Goal: Check status: Check status

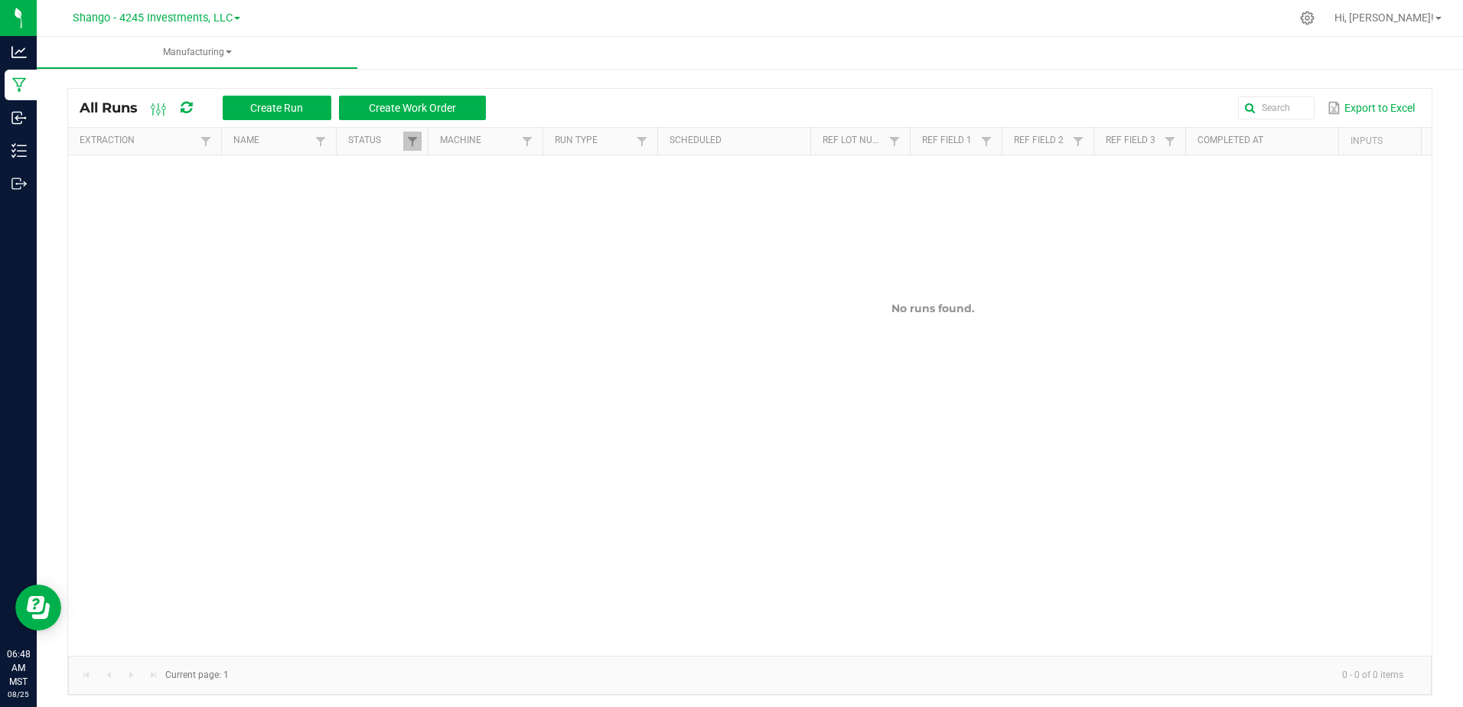
click at [237, 18] on span at bounding box center [237, 18] width 6 height 3
click at [216, 54] on link "DXR FINANCE 4 LLC dba True Harvest (Total Health and Wellness)" at bounding box center [155, 54] width 223 height 21
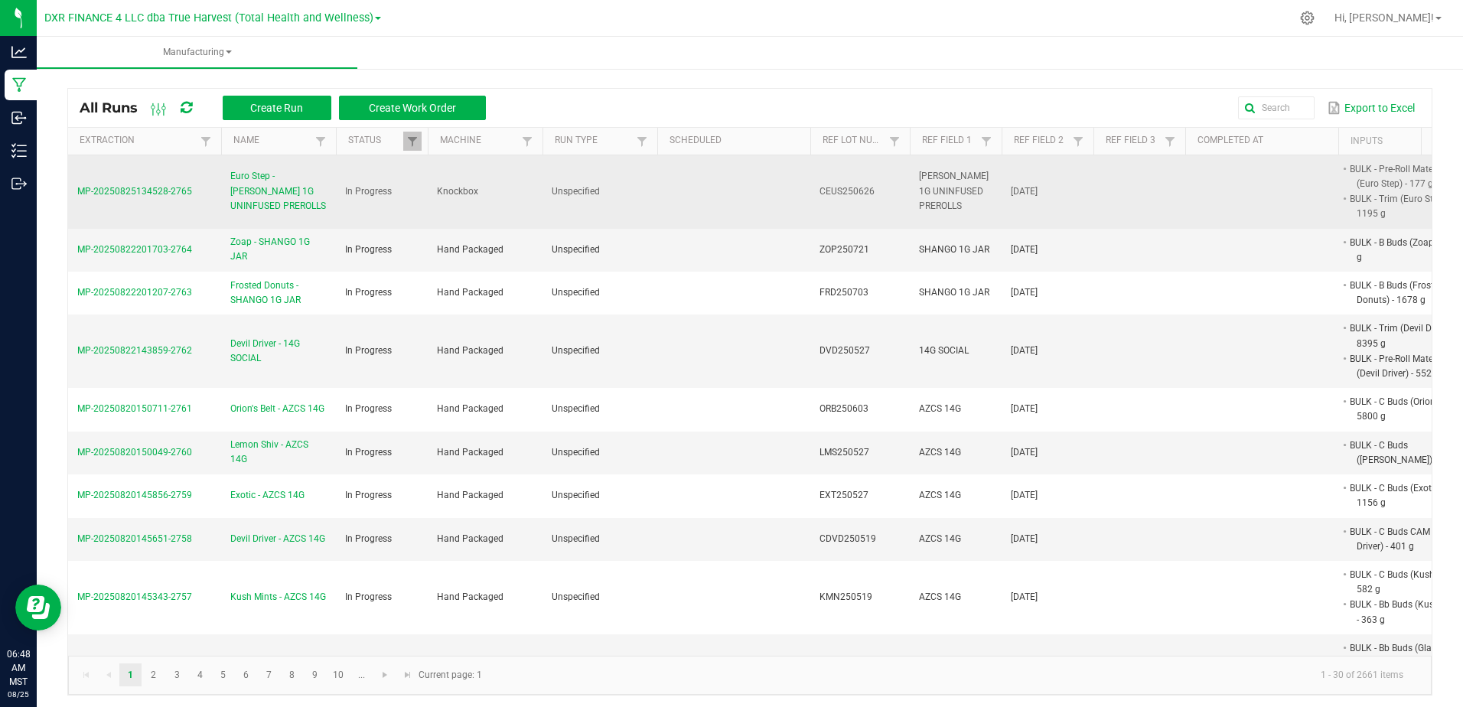
click at [282, 196] on span "Euro Step - [PERSON_NAME] 1G UNINFUSED PREROLLS" at bounding box center [278, 191] width 96 height 44
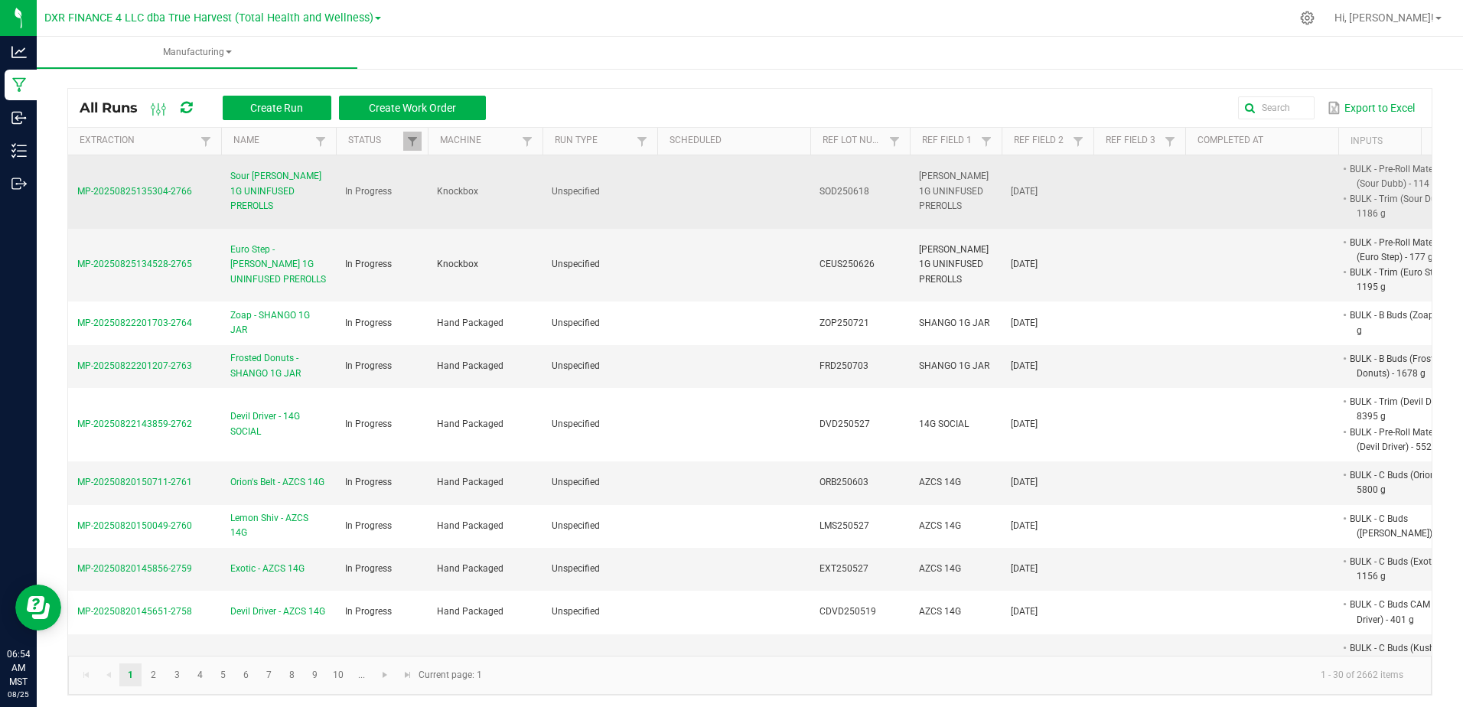
click at [151, 183] on td "MP-20250825135304-2766" at bounding box center [144, 191] width 153 height 73
click at [150, 187] on span "MP-20250825135304-2766" at bounding box center [134, 191] width 115 height 11
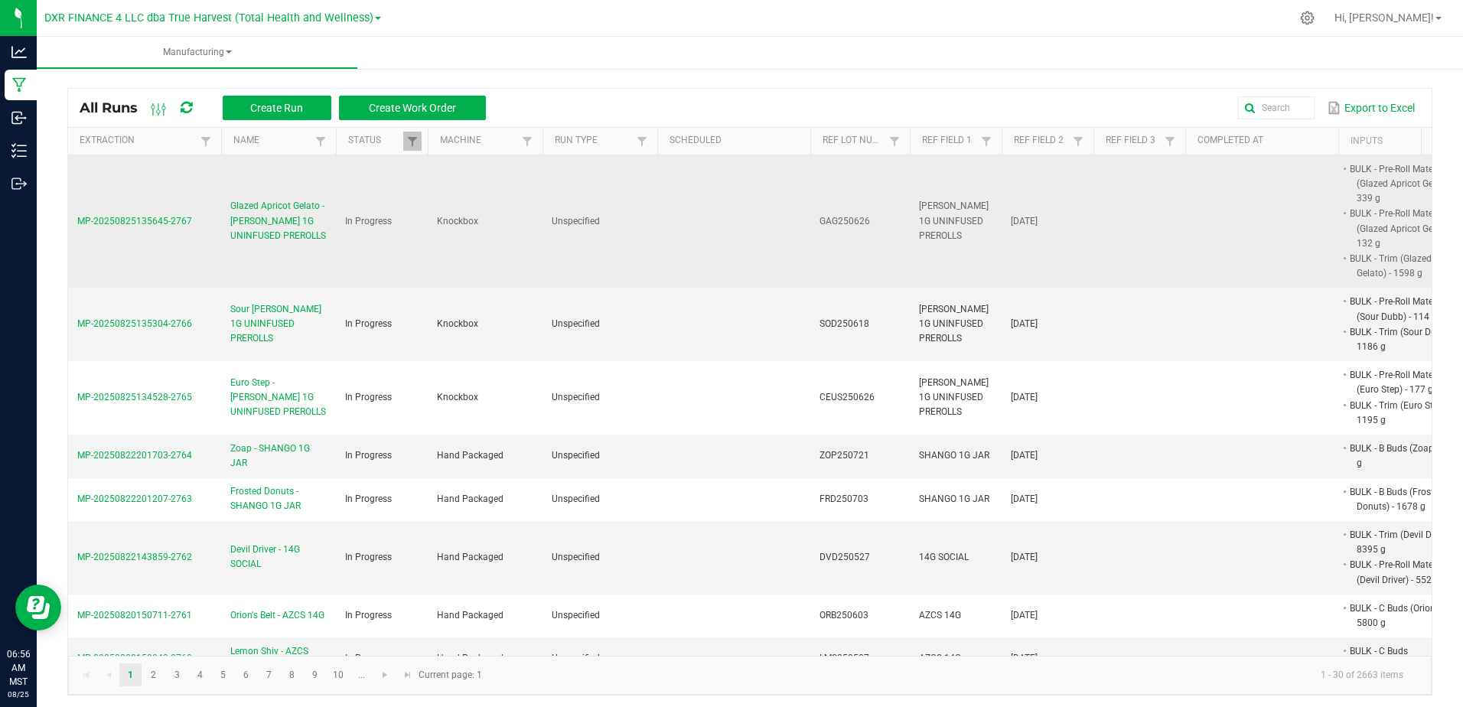
click at [131, 217] on span "MP-20250825135645-2767" at bounding box center [134, 221] width 115 height 11
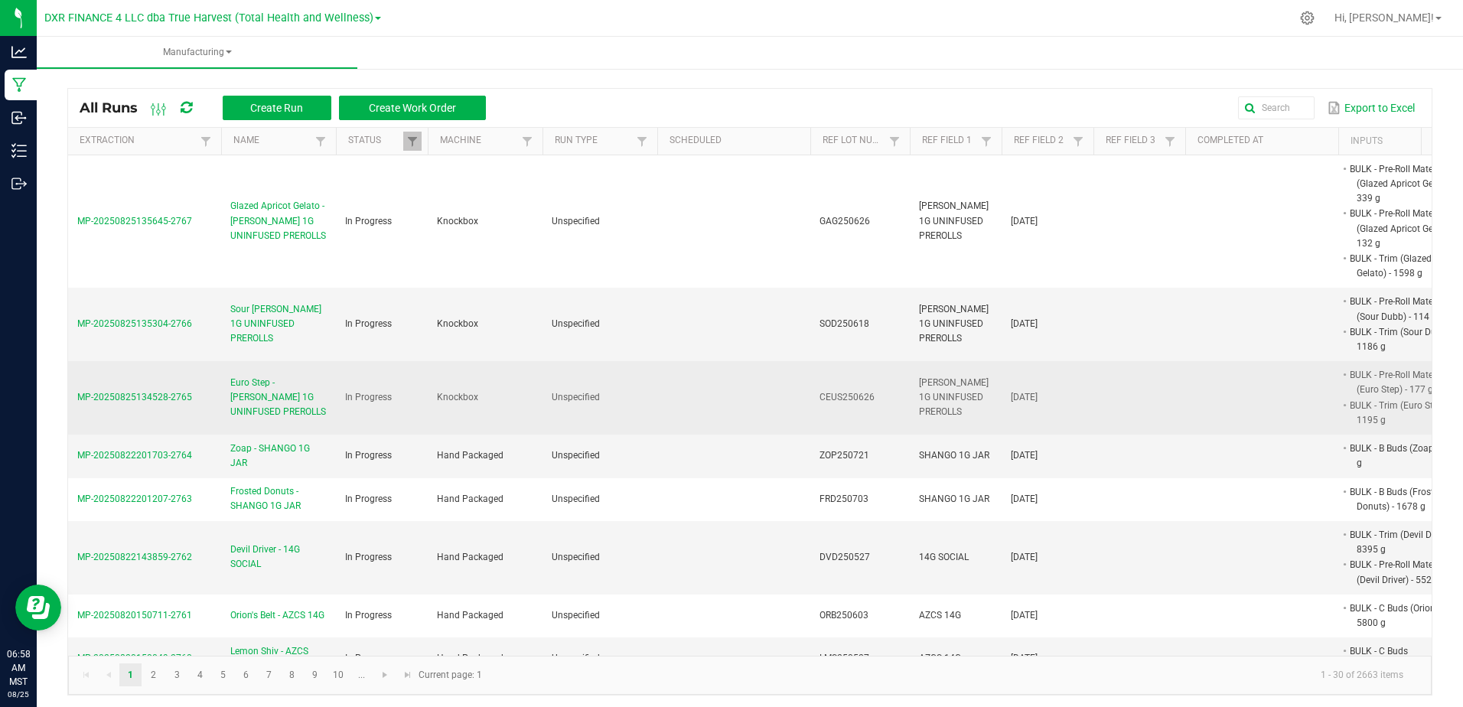
click at [174, 401] on span "MP-20250825134528-2765" at bounding box center [134, 397] width 115 height 11
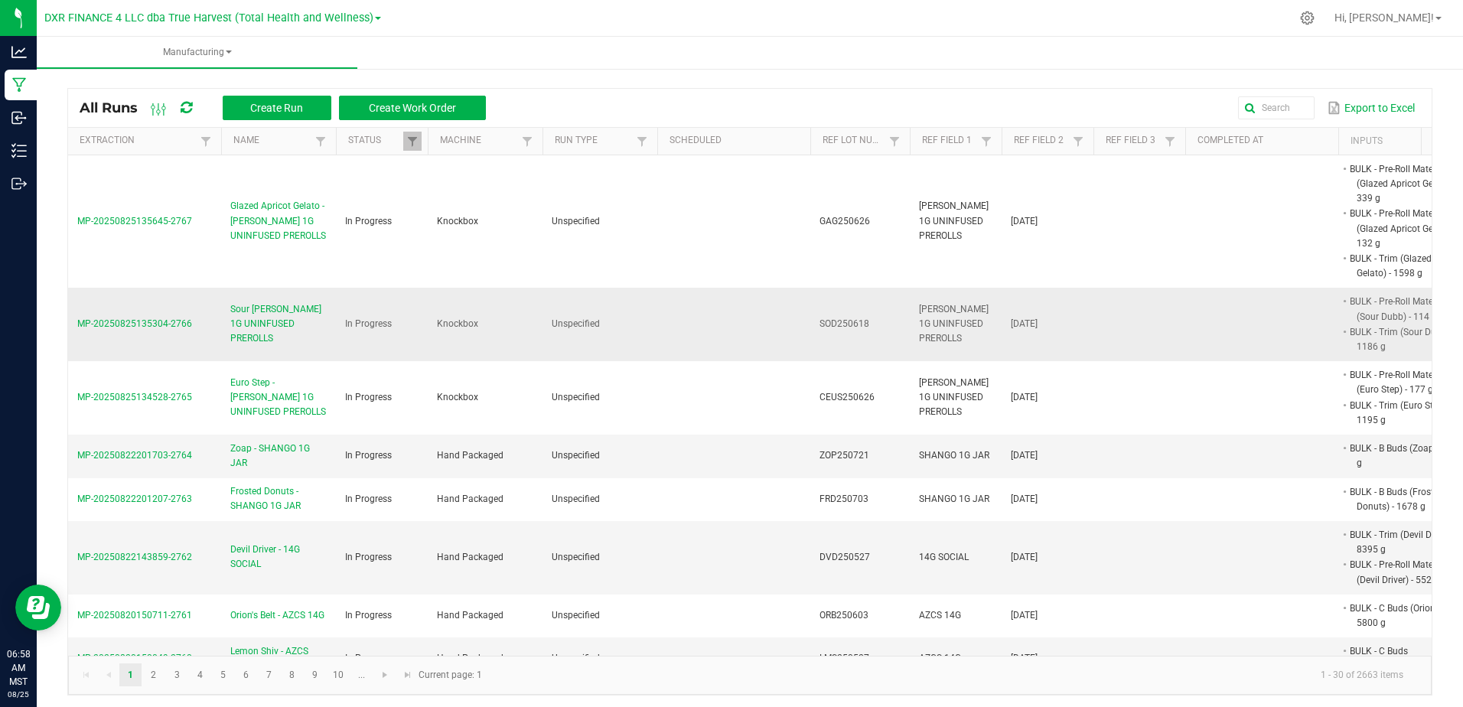
click at [118, 324] on span "MP-20250825135304-2766" at bounding box center [134, 323] width 115 height 11
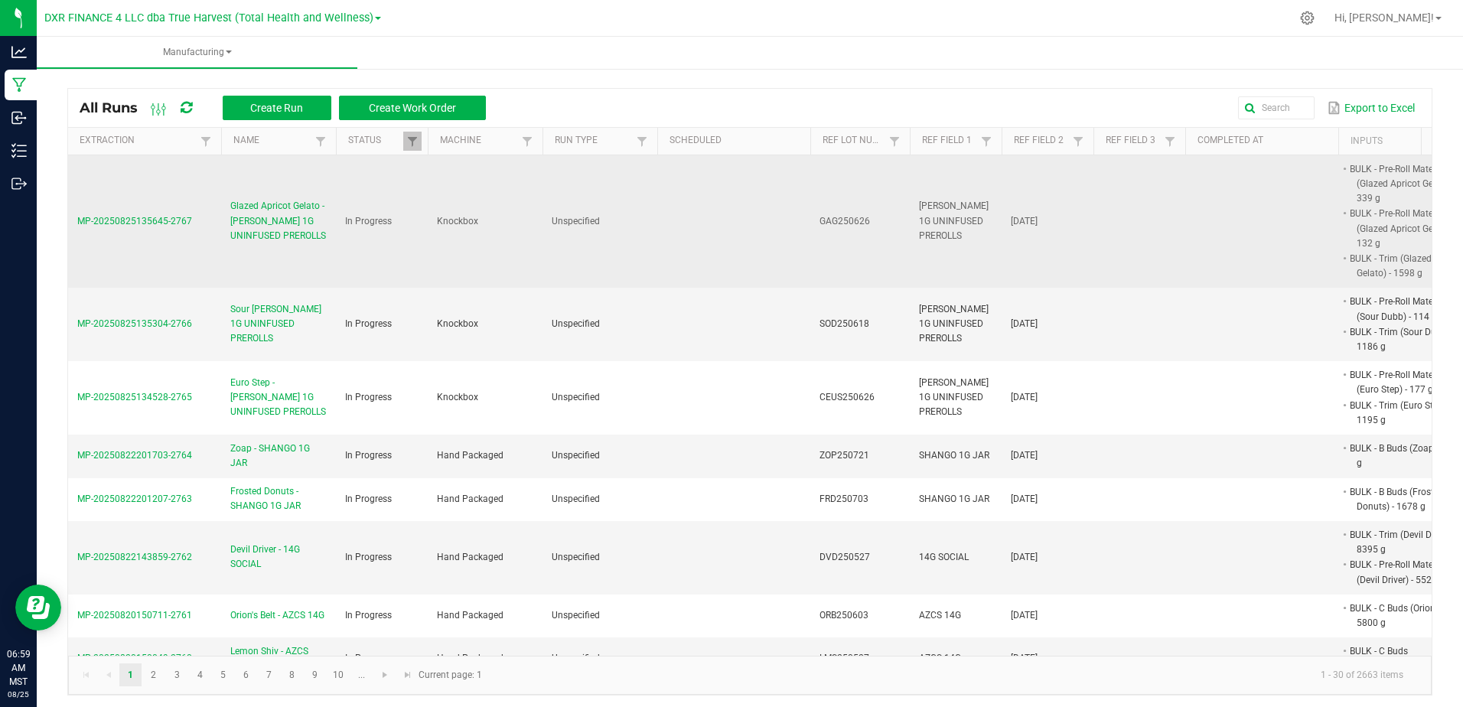
click at [176, 216] on span "MP-20250825135645-2767" at bounding box center [134, 221] width 115 height 11
